Goal: Task Accomplishment & Management: Manage account settings

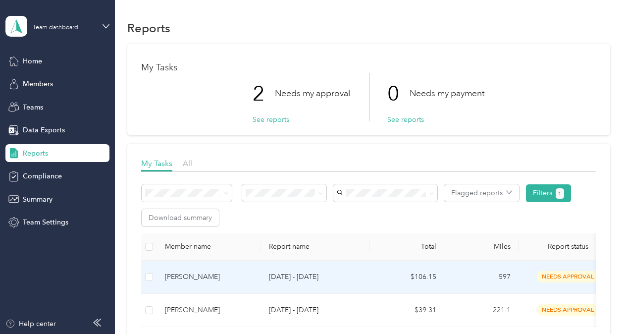
click at [551, 280] on span "needs approval" at bounding box center [568, 276] width 62 height 11
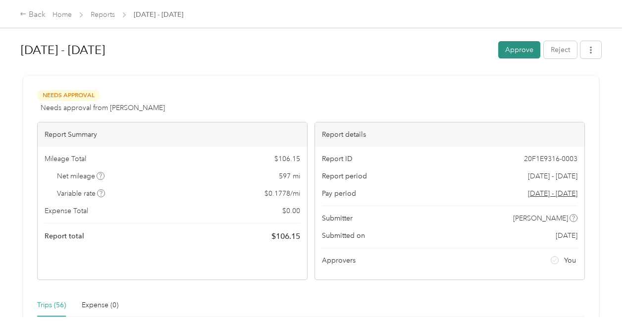
click at [515, 53] on button "Approve" at bounding box center [519, 49] width 42 height 17
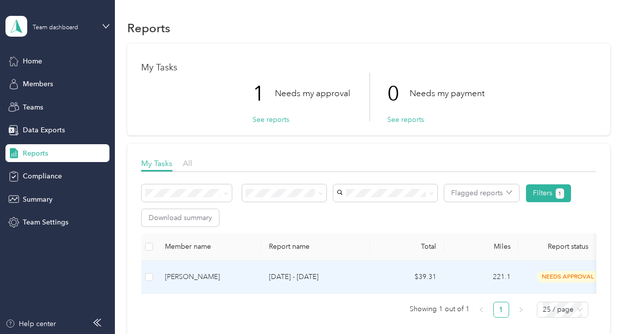
click at [545, 271] on span "needs approval" at bounding box center [568, 276] width 62 height 11
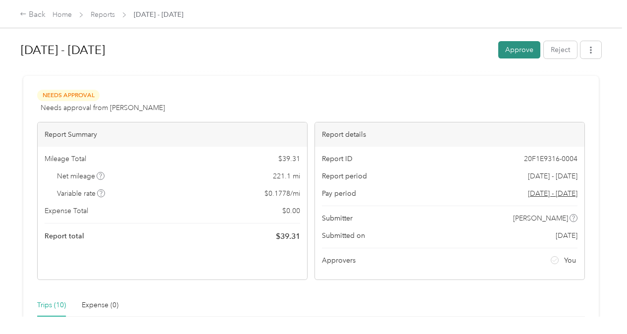
click at [511, 54] on button "Approve" at bounding box center [519, 49] width 42 height 17
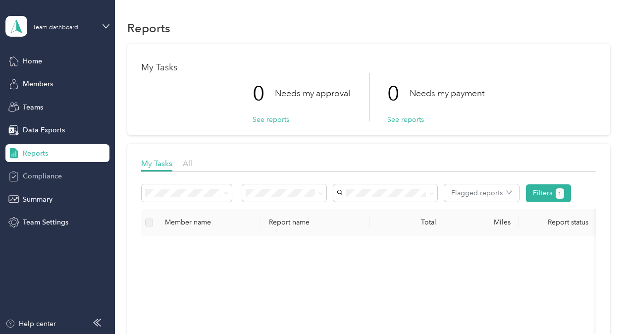
click at [34, 177] on span "Compliance" at bounding box center [42, 176] width 39 height 10
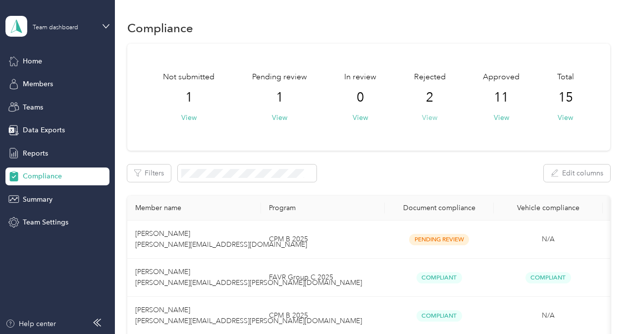
click at [430, 118] on button "View" at bounding box center [429, 117] width 15 height 10
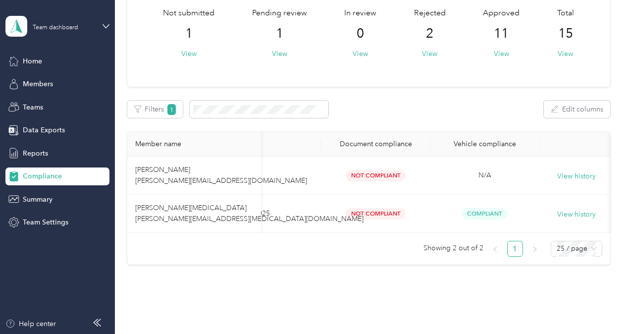
scroll to position [0, 69]
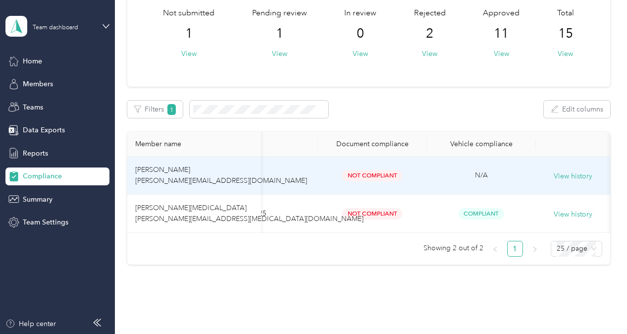
click at [562, 184] on td "View history" at bounding box center [573, 175] width 74 height 38
drag, startPoint x: 562, startPoint y: 184, endPoint x: 560, endPoint y: 178, distance: 6.3
click at [560, 178] on button "View history" at bounding box center [572, 176] width 39 height 11
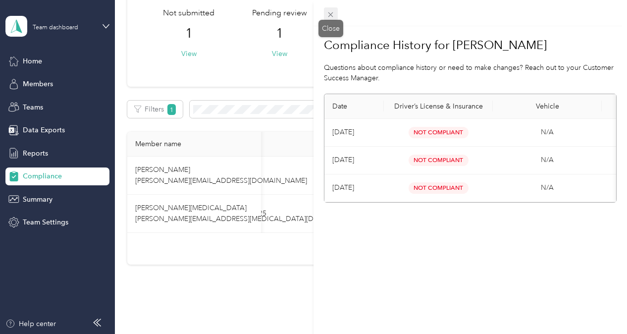
click at [335, 20] on div "Close" at bounding box center [330, 28] width 25 height 17
click at [329, 15] on icon at bounding box center [330, 14] width 5 height 5
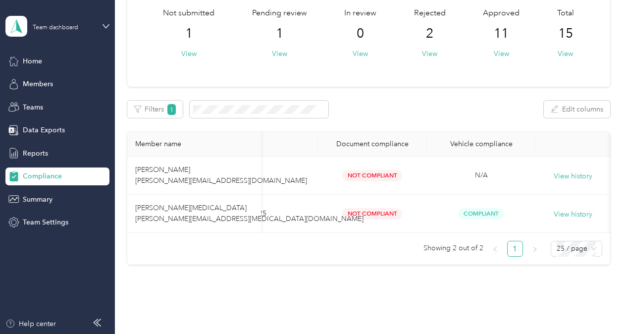
scroll to position [0, 0]
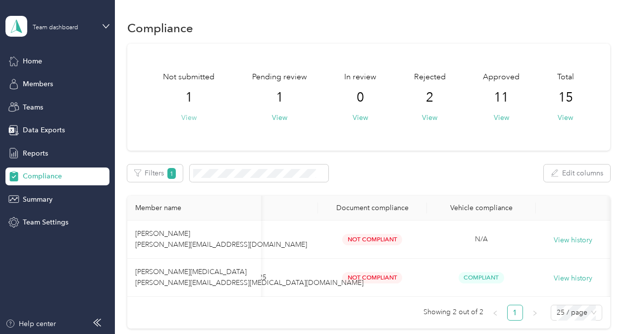
click at [189, 115] on button "View" at bounding box center [188, 117] width 15 height 10
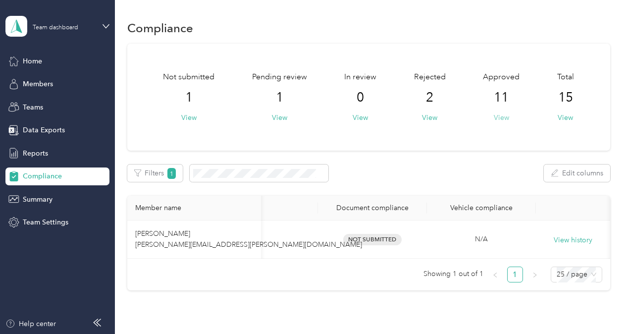
click at [497, 118] on button "View" at bounding box center [501, 117] width 15 height 10
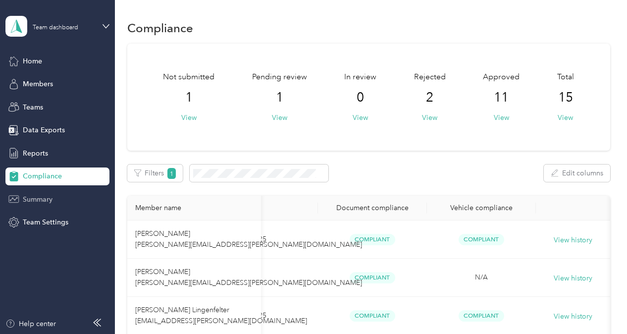
click at [41, 201] on span "Summary" at bounding box center [38, 199] width 30 height 10
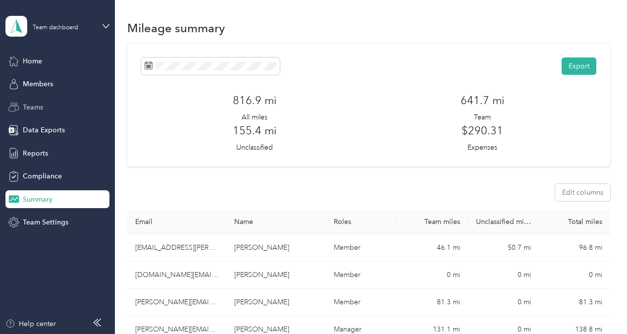
click at [43, 109] on span "Teams" at bounding box center [33, 107] width 20 height 10
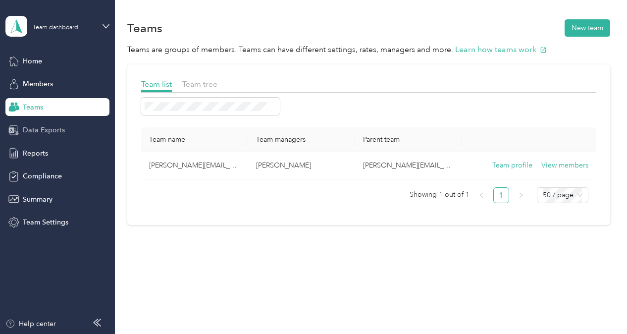
drag, startPoint x: 37, startPoint y: 119, endPoint x: 35, endPoint y: 128, distance: 8.6
click at [35, 128] on div "Home Members Teams Data Exports Reports Compliance Summary Team Settings" at bounding box center [57, 141] width 104 height 179
click at [35, 128] on span "Data Exports" at bounding box center [44, 130] width 42 height 10
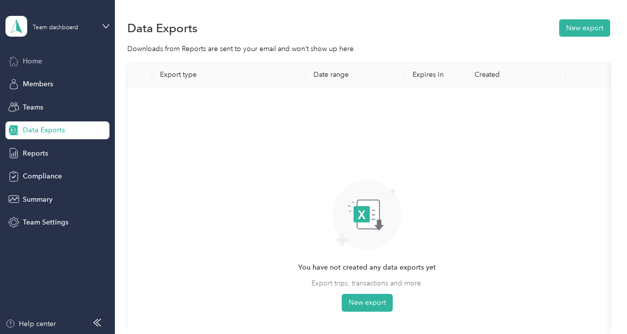
click at [53, 63] on div "Home" at bounding box center [57, 61] width 104 height 18
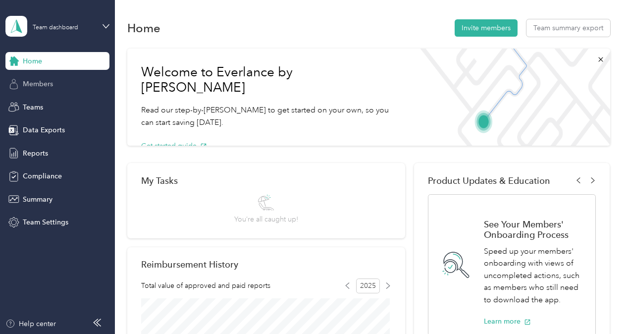
click at [50, 81] on span "Members" at bounding box center [38, 84] width 30 height 10
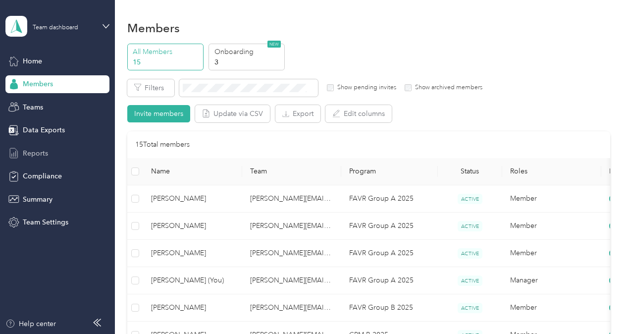
click at [27, 157] on span "Reports" at bounding box center [35, 153] width 25 height 10
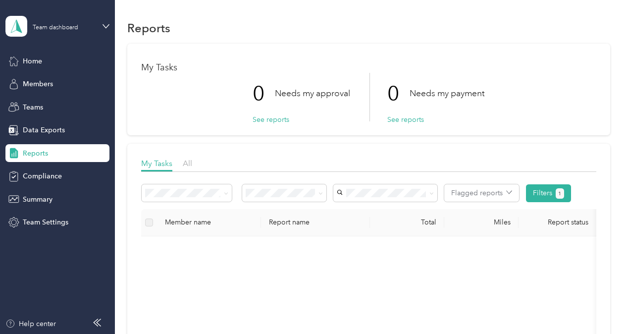
click at [284, 266] on li "Approved by me" at bounding box center [284, 267] width 85 height 17
